Goal: Task Accomplishment & Management: Manage account settings

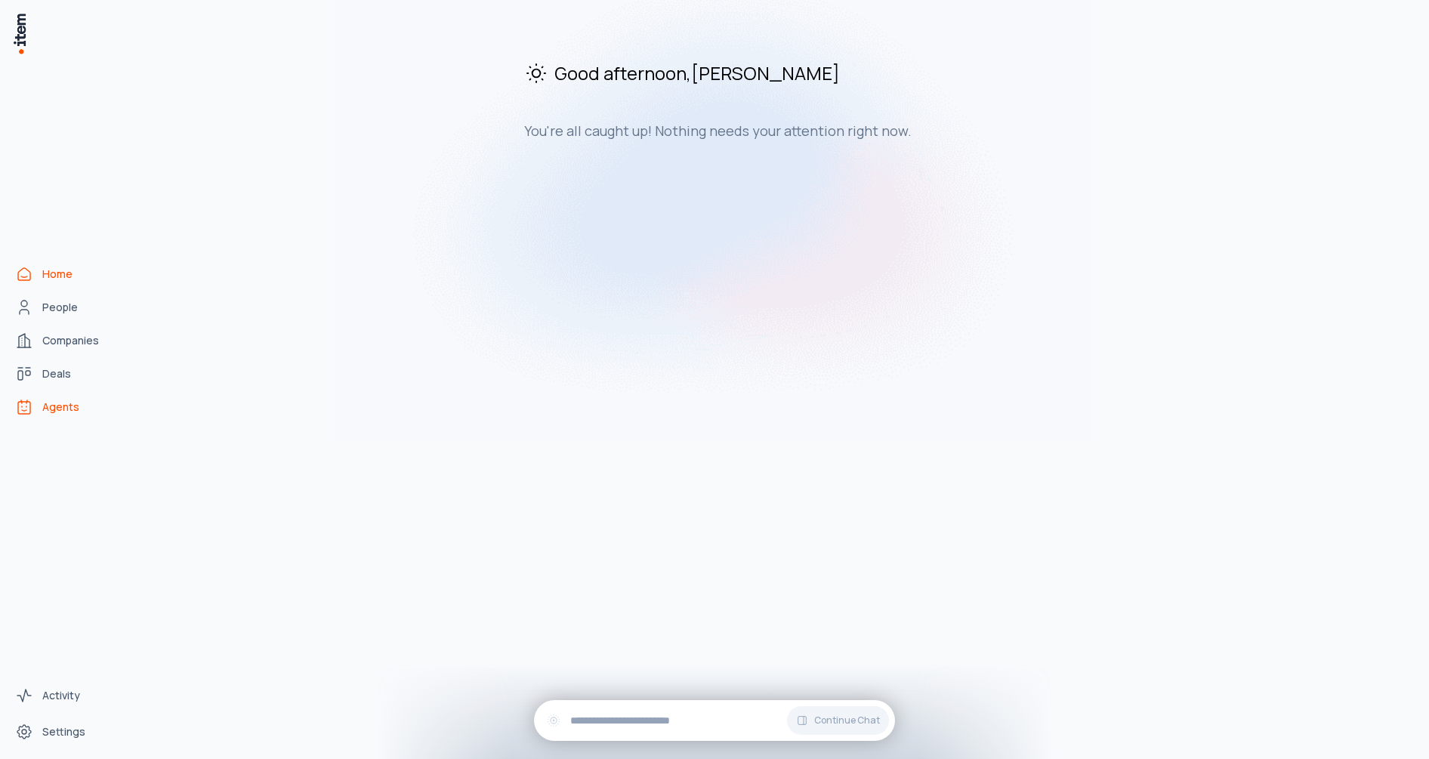
click at [63, 412] on span "Agents" at bounding box center [60, 407] width 37 height 15
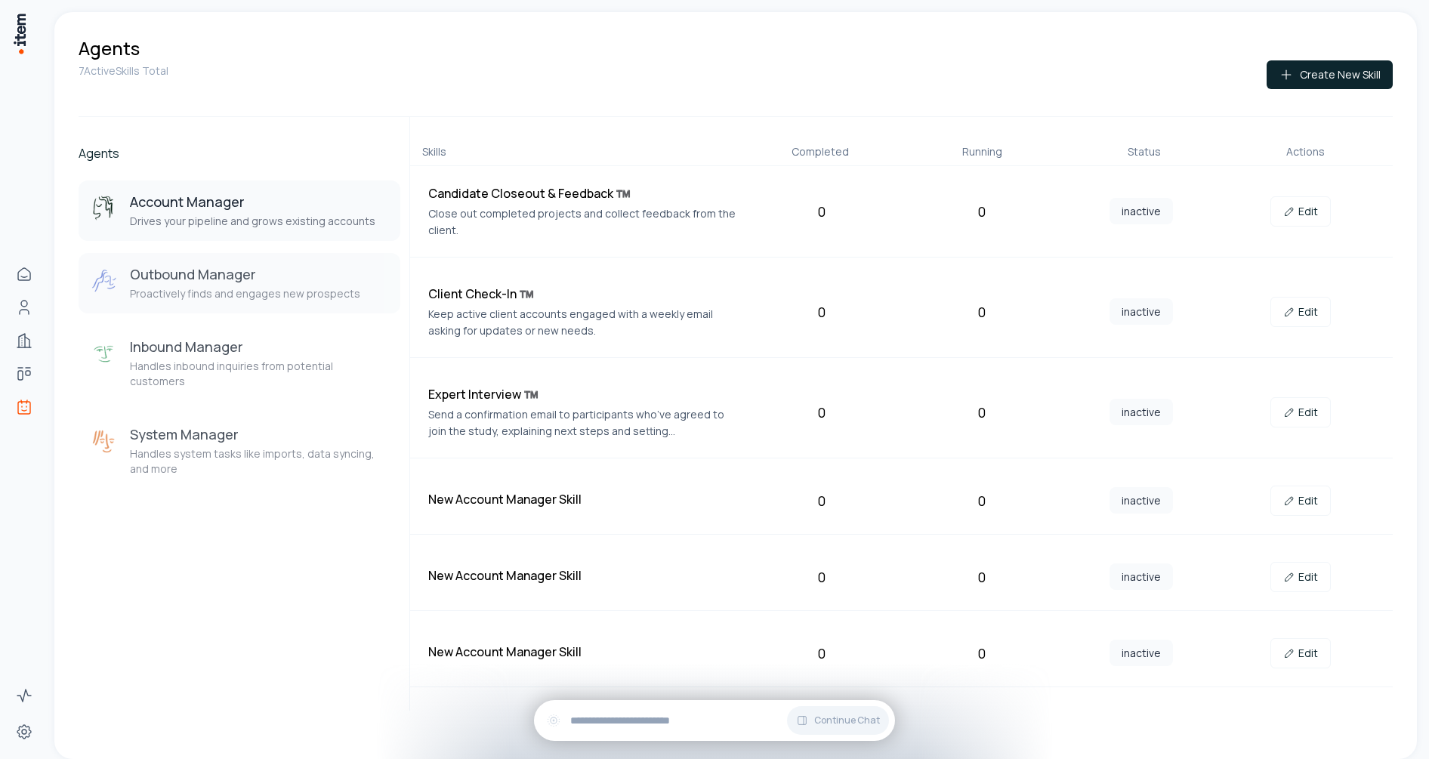
click at [264, 259] on button "Outbound Manager Proactively finds and engages new prospects" at bounding box center [240, 283] width 322 height 60
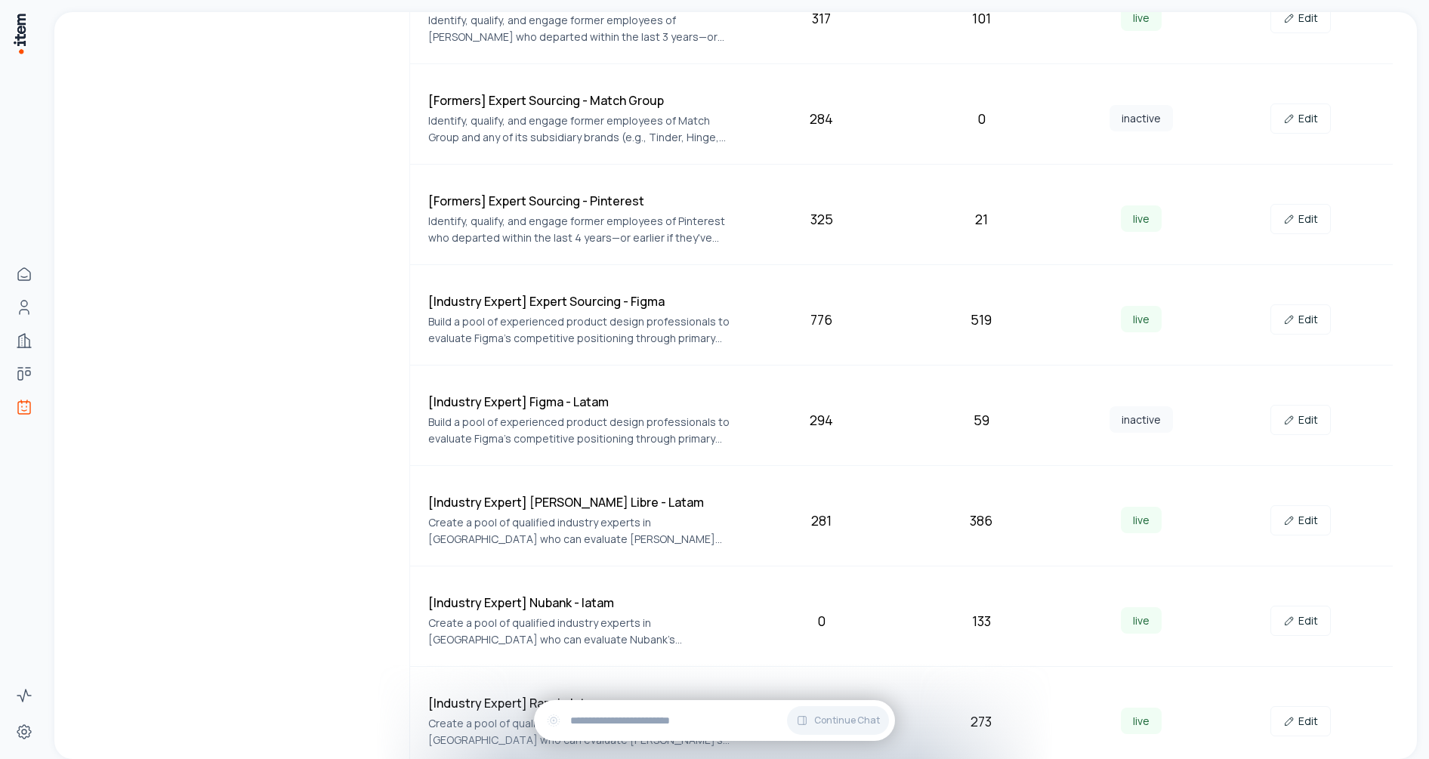
scroll to position [576, 0]
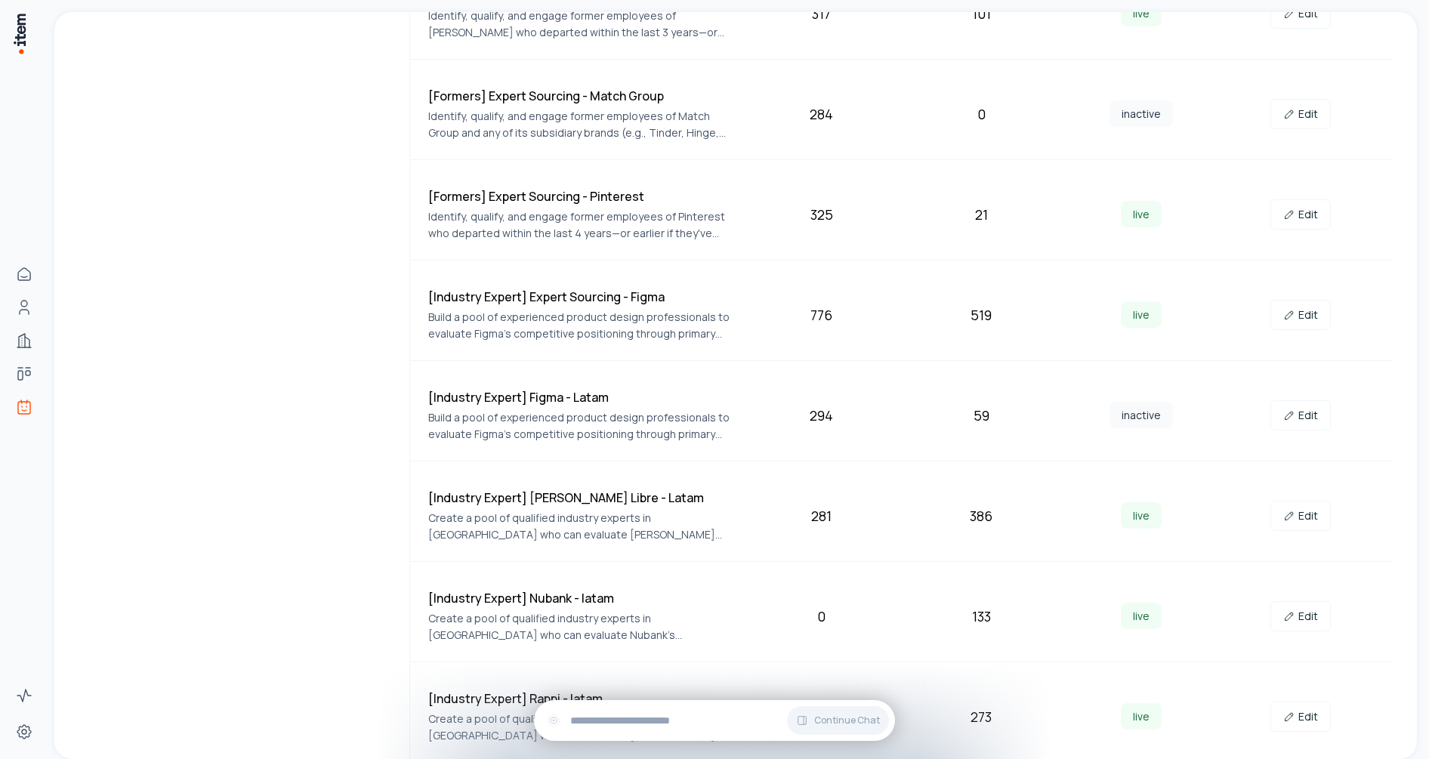
click at [298, 499] on div "Agents Account Manager Drives your pipeline and grows existing accounts Outboun…" at bounding box center [240, 152] width 322 height 1222
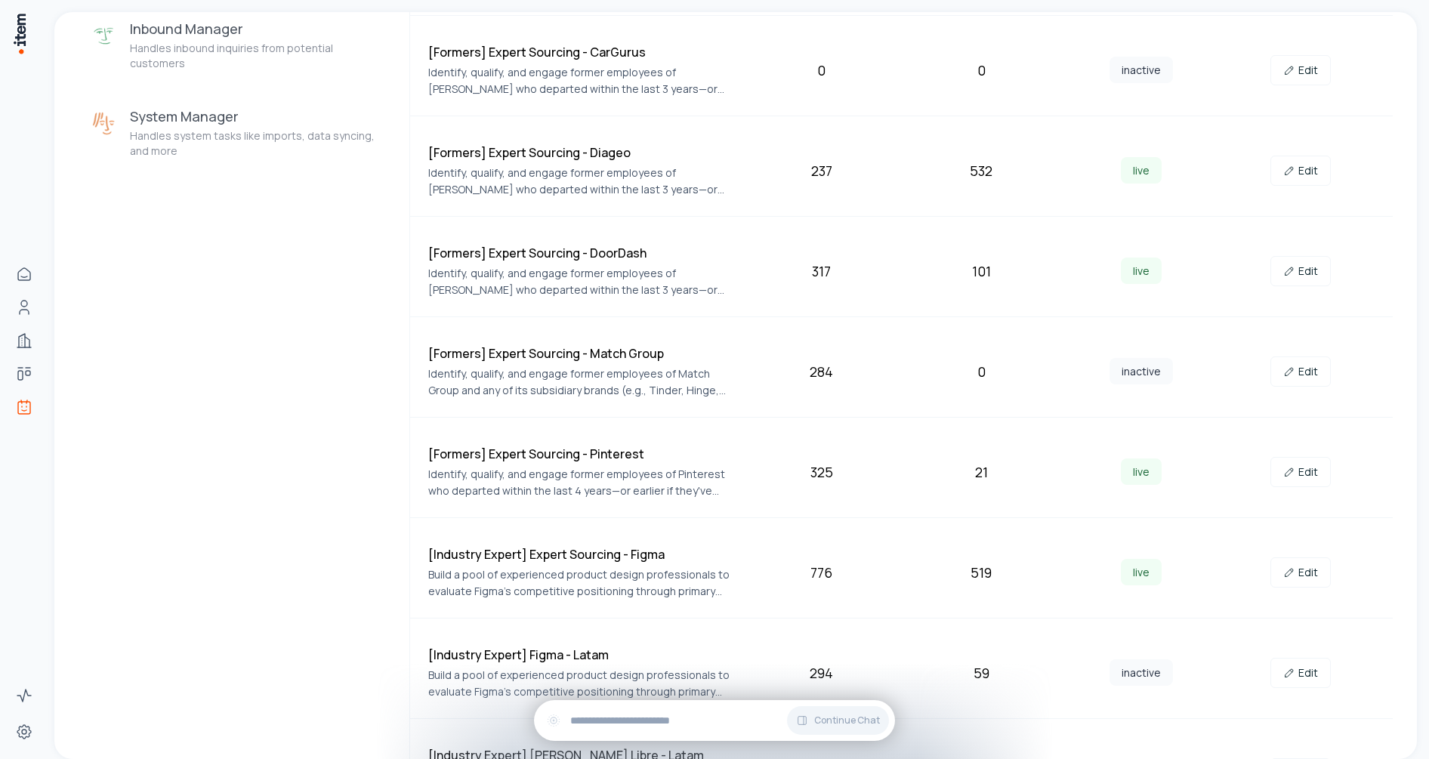
scroll to position [207, 0]
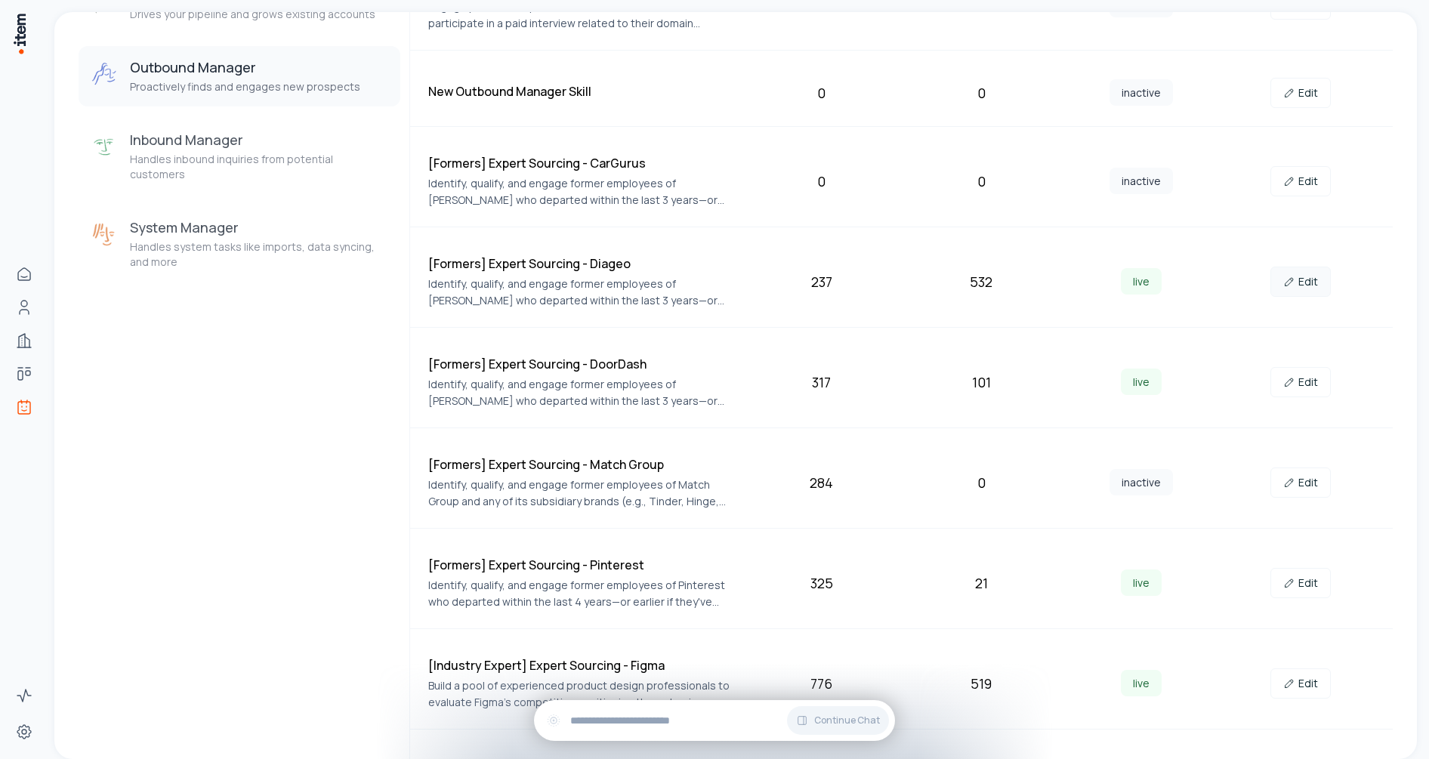
click at [1299, 276] on link "Edit" at bounding box center [1301, 282] width 60 height 30
